Goal: Information Seeking & Learning: Get advice/opinions

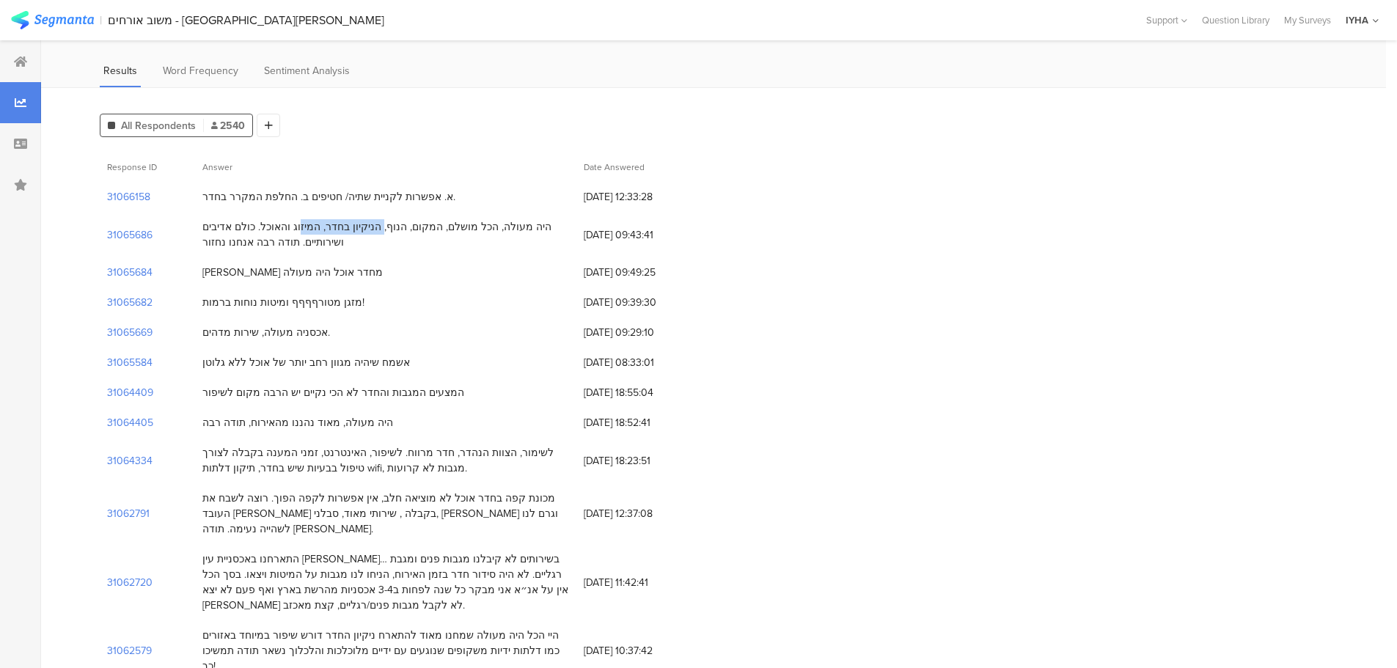
scroll to position [73, 0]
drag, startPoint x: 396, startPoint y: 193, endPoint x: 312, endPoint y: 200, distance: 84.7
click at [285, 200] on div "א. אפשרות לקניית שתיה/ חטיפים ב. החלפת המקרר בחדר." at bounding box center [328, 196] width 253 height 15
drag, startPoint x: 351, startPoint y: 203, endPoint x: 387, endPoint y: 206, distance: 36.1
click at [353, 203] on div "א. אפשרות לקניית שתיה/ חטיפים ב. החלפת המקרר בחדר." at bounding box center [328, 196] width 253 height 15
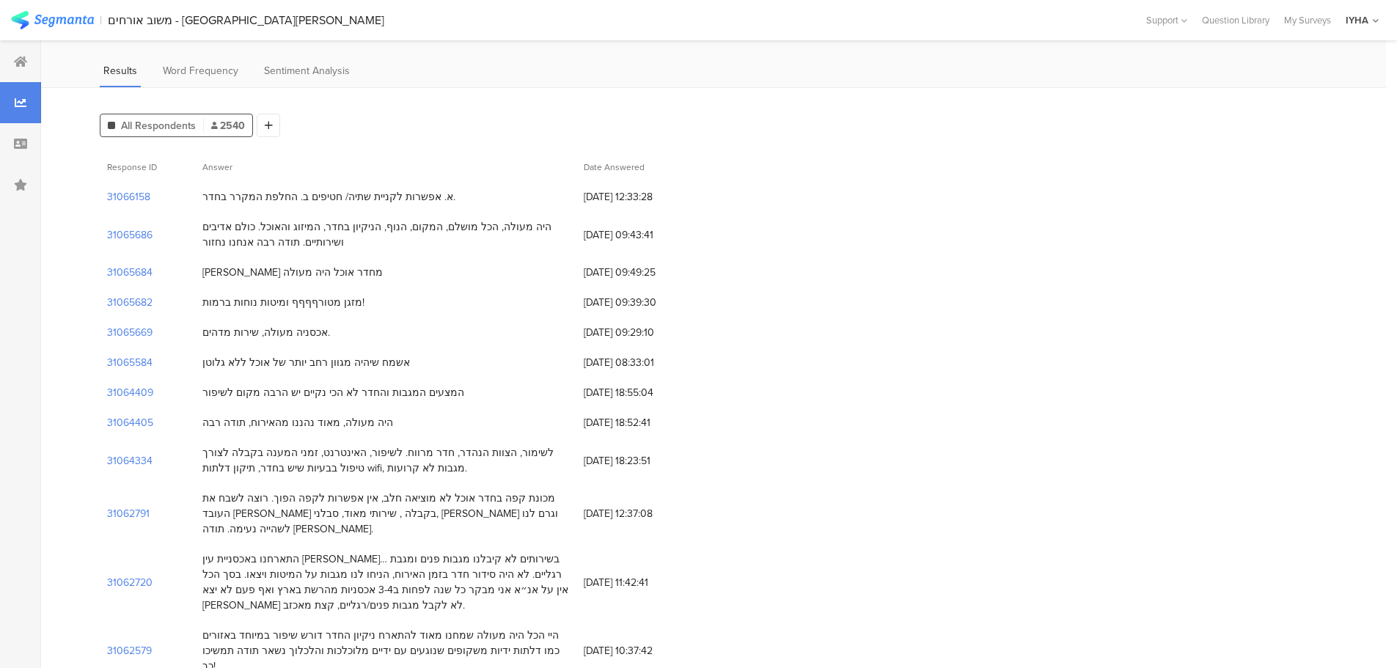
click at [230, 195] on div "א. אפשרות לקניית שתיה/ חטיפים ב. החלפת המקרר בחדר." at bounding box center [328, 196] width 253 height 15
drag, startPoint x: 552, startPoint y: 230, endPoint x: 206, endPoint y: 232, distance: 345.4
click at [206, 232] on div "היה מעולה, הכל מושלם, המקום, הנוף, הניקיון בחדר, המיזוג והאוכל. כולם אדיבים ושי…" at bounding box center [385, 234] width 367 height 31
click at [289, 229] on div "היה מעולה, הכל מושלם, המקום, הנוף, הניקיון בחדר, המיזוג והאוכל. כולם אדיבים ושי…" at bounding box center [385, 234] width 367 height 31
drag, startPoint x: 290, startPoint y: 227, endPoint x: 216, endPoint y: 228, distance: 74.8
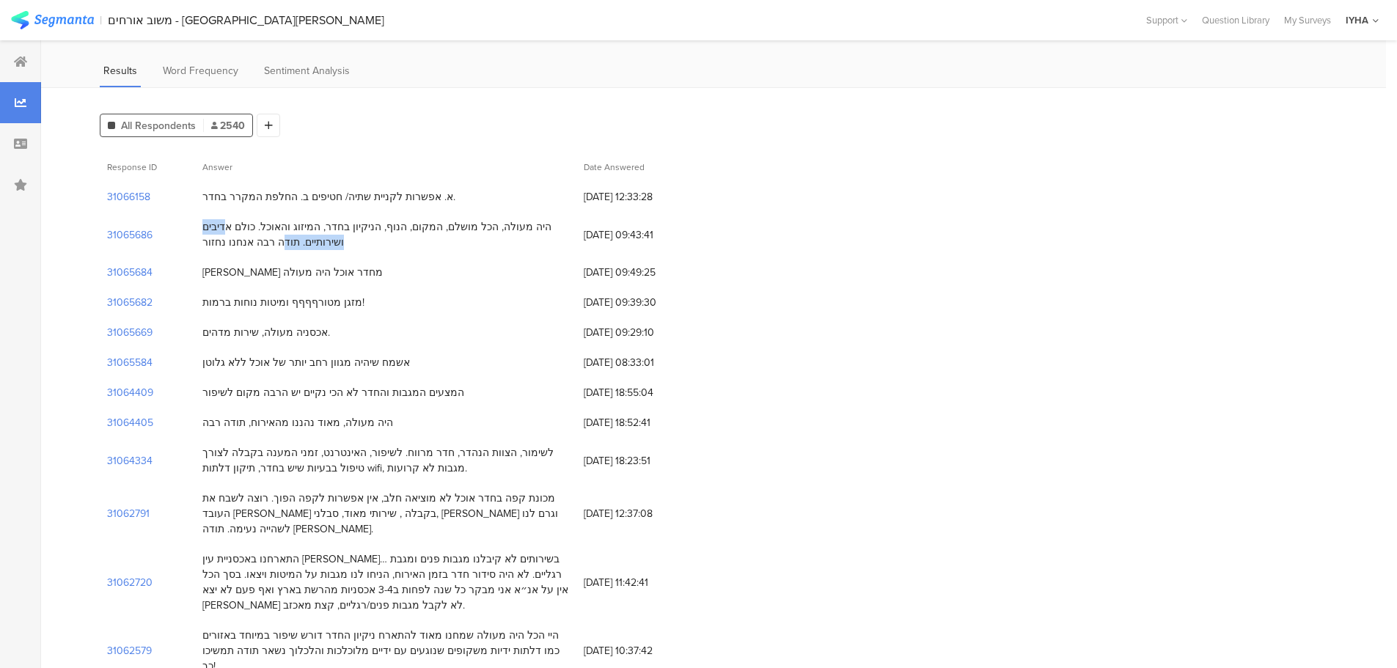
click at [210, 227] on div "היה מעולה, הכל מושלם, המקום, הנוף, הניקיון בחדר, המיזוג והאוכל. כולם אדיבים ושי…" at bounding box center [385, 234] width 367 height 31
drag, startPoint x: 289, startPoint y: 244, endPoint x: 200, endPoint y: 243, distance: 88.8
click at [200, 243] on div "היה מעולה, הכל מושלם, המקום, הנוף, הניקיון בחדר, המיזוג והאוכל. כולם אדיבים ושי…" at bounding box center [385, 234] width 381 height 45
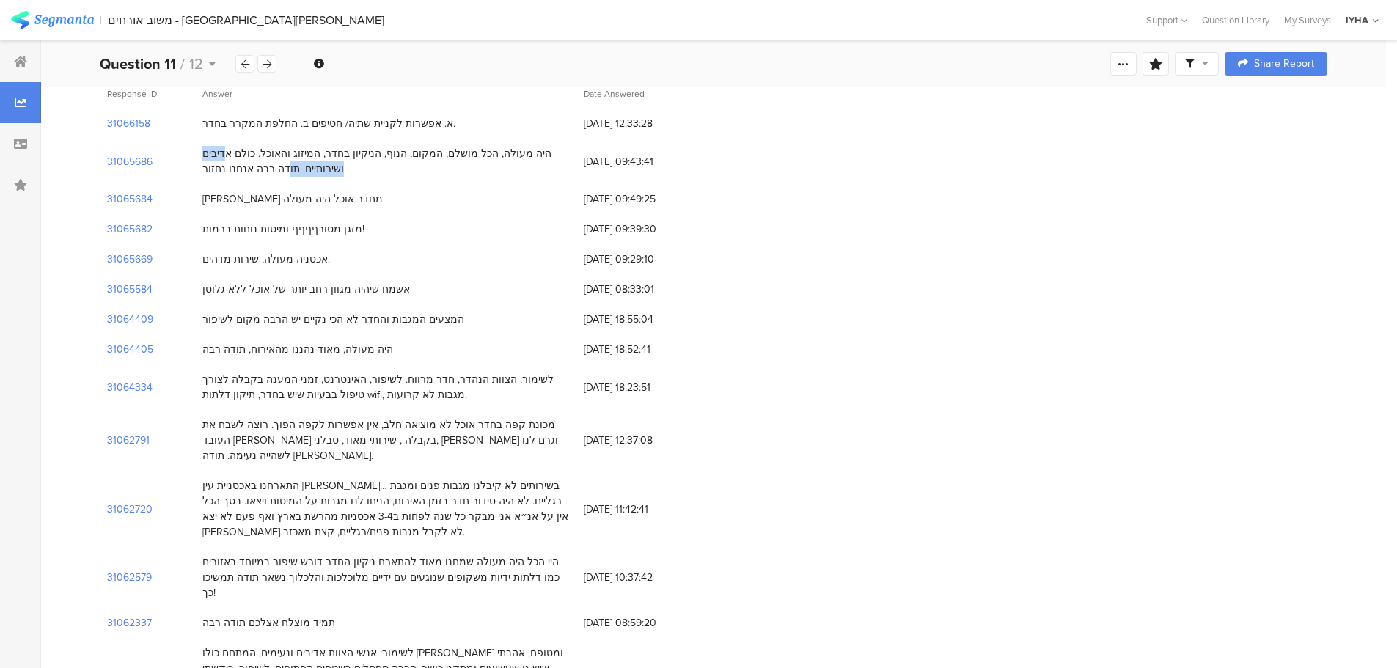
drag, startPoint x: 439, startPoint y: 319, endPoint x: 199, endPoint y: 321, distance: 239.1
click at [199, 321] on div "המצעים המגבות והחדר לא הכי נקיים יש הרבה מקום לשיפור" at bounding box center [385, 319] width 381 height 30
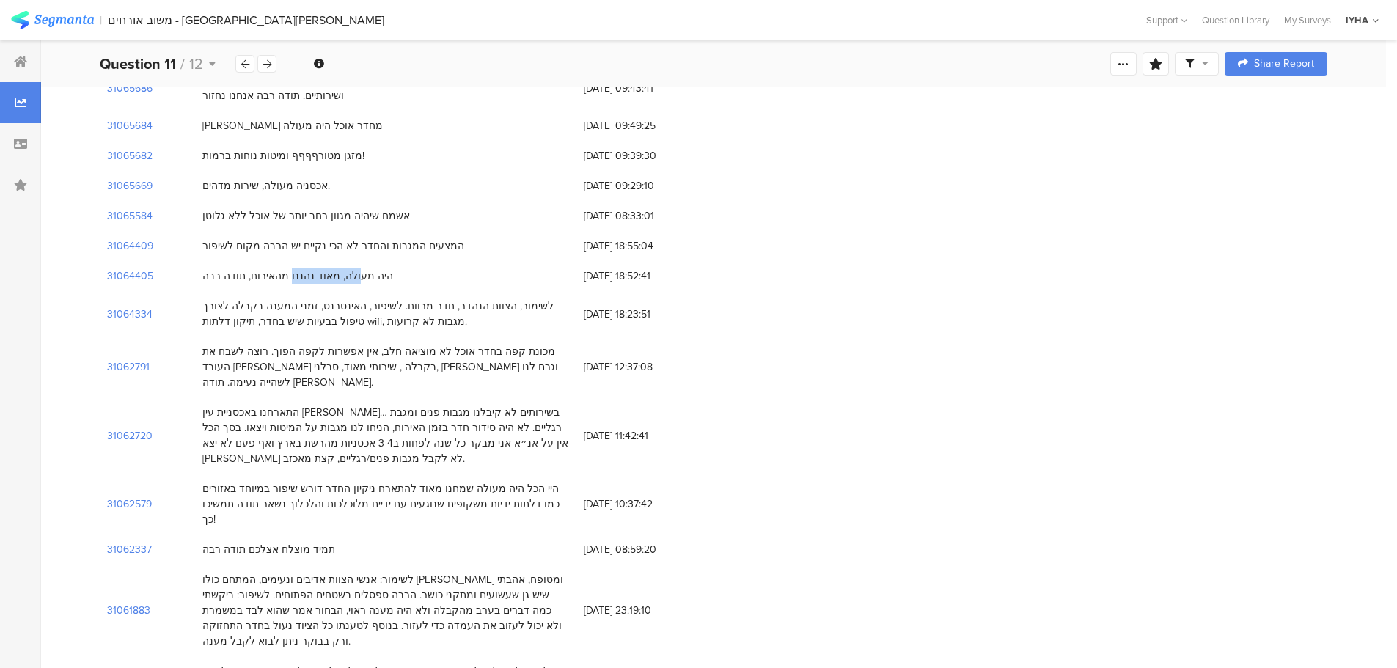
drag, startPoint x: 371, startPoint y: 276, endPoint x: 305, endPoint y: 272, distance: 66.1
click at [305, 272] on div "היה מעולה, מאוד נהננו מהאירוח, תודה רבה" at bounding box center [297, 275] width 191 height 15
click at [268, 279] on div "היה מעולה, מאוד נהננו מהאירוח, תודה רבה" at bounding box center [297, 275] width 191 height 15
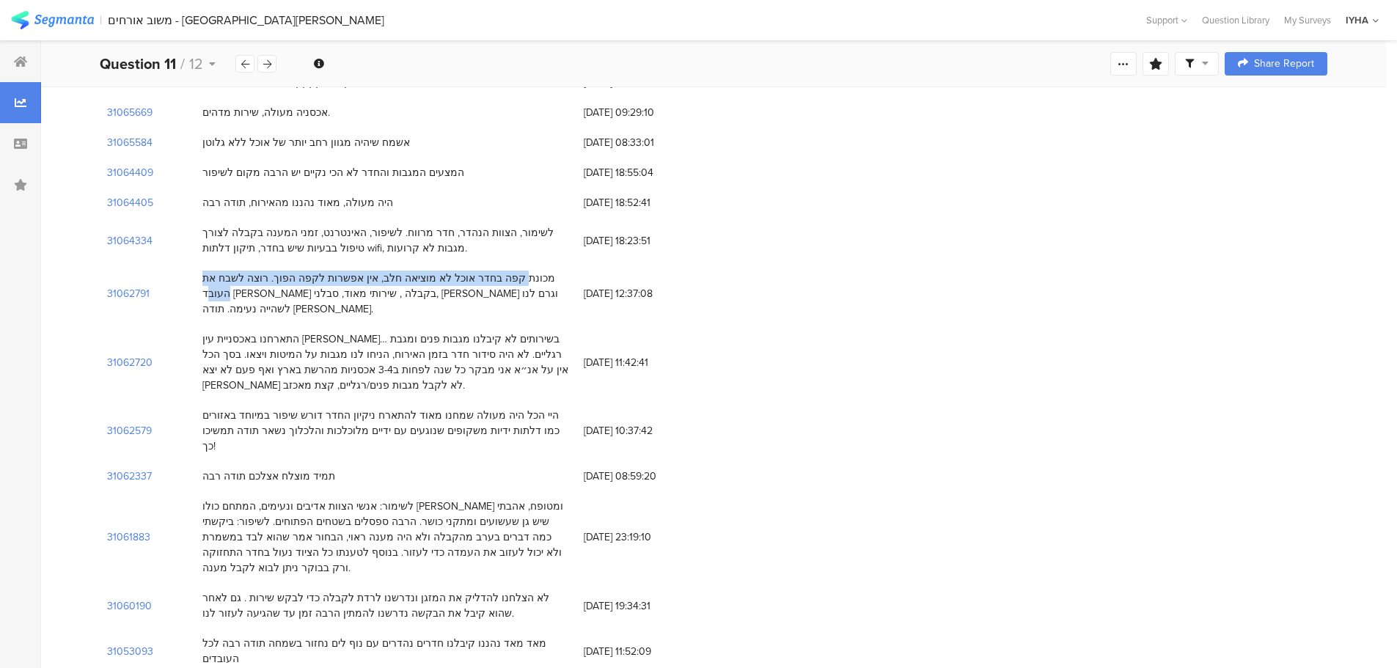
drag, startPoint x: 560, startPoint y: 280, endPoint x: 247, endPoint y: 272, distance: 312.5
click at [247, 272] on div "מכונת קפה בחדר אוכל לא מוציאה חלב, אין אפשרות לקפה הפוך. רוצה לשבח את העובד [PE…" at bounding box center [385, 294] width 367 height 46
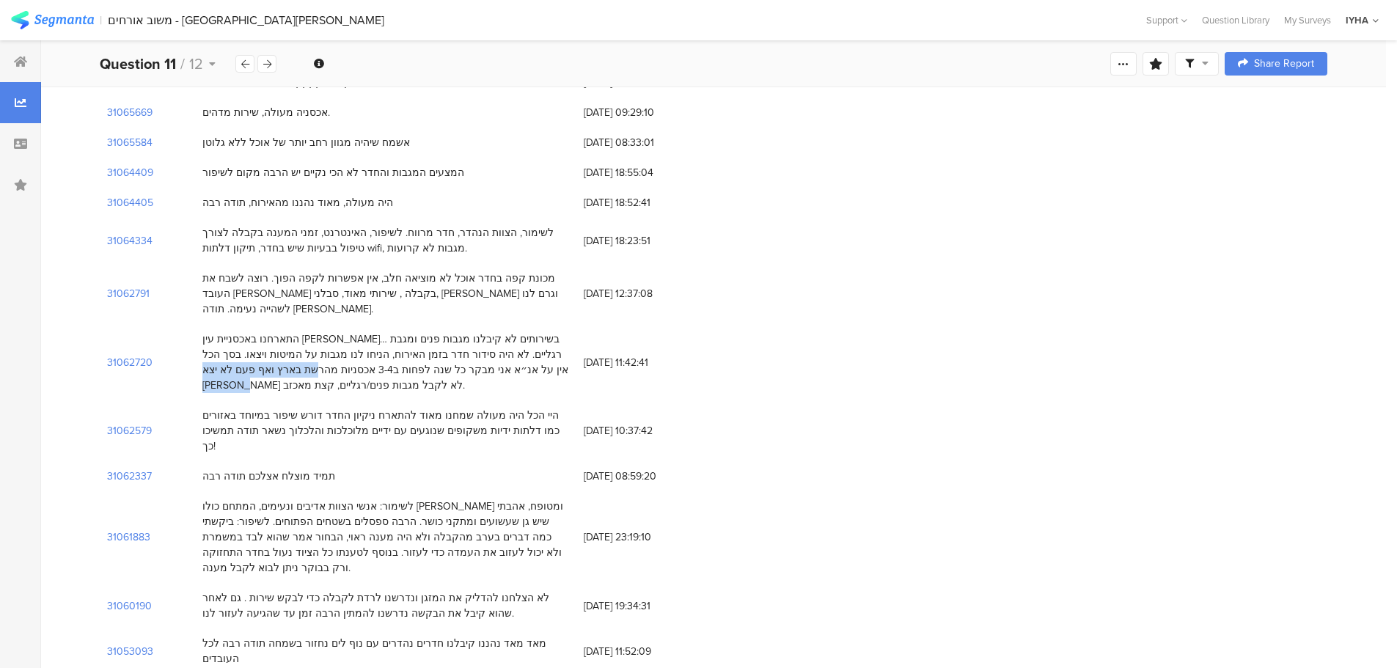
drag, startPoint x: 286, startPoint y: 354, endPoint x: 424, endPoint y: 348, distance: 138.0
click at [424, 348] on div "התארחנו באכסניית עין [PERSON_NAME]… בשירותים לא קיבלנו מגבות פנים ומגבת רגליים.…" at bounding box center [385, 362] width 367 height 62
